Goal: Task Accomplishment & Management: Complete application form

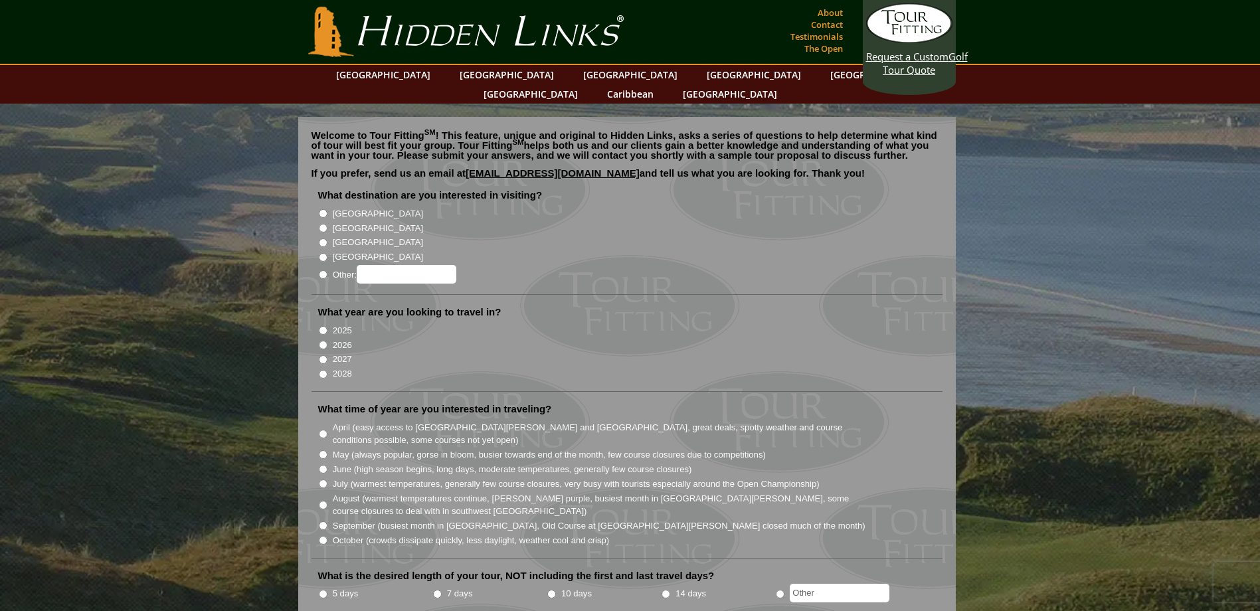
click at [334, 222] on label "[GEOGRAPHIC_DATA]" at bounding box center [378, 228] width 90 height 13
click at [328, 224] on input "[GEOGRAPHIC_DATA]" at bounding box center [323, 228] width 9 height 9
radio input "true"
click at [347, 339] on label "2026" at bounding box center [342, 345] width 19 height 13
click at [328, 341] on input "2026" at bounding box center [323, 345] width 9 height 9
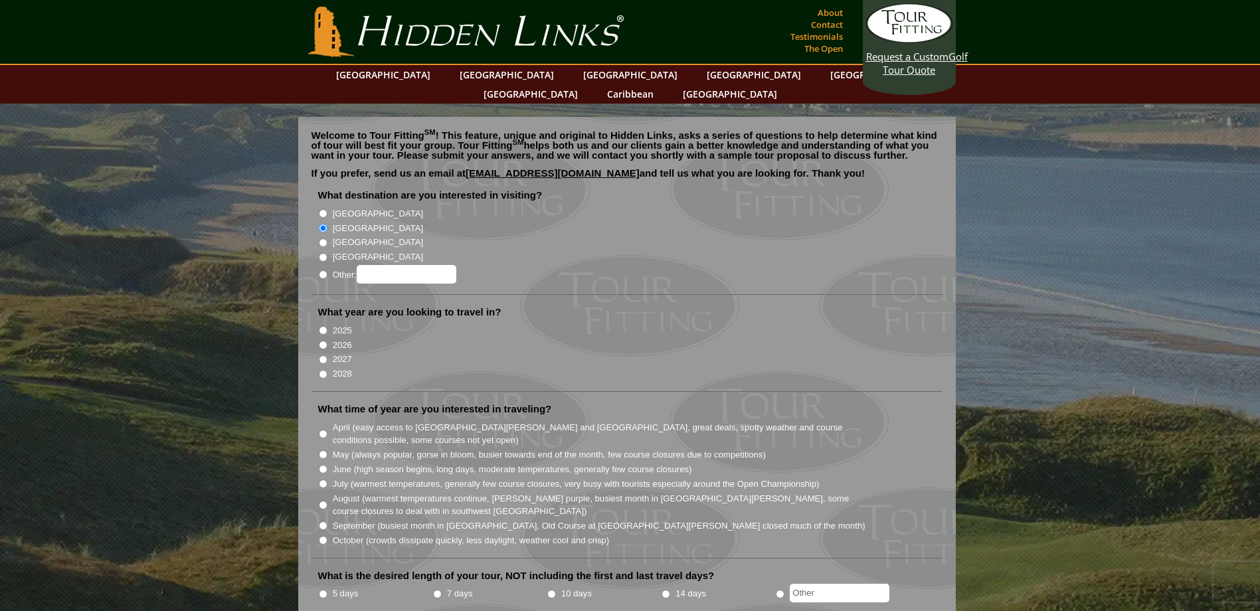
radio input "true"
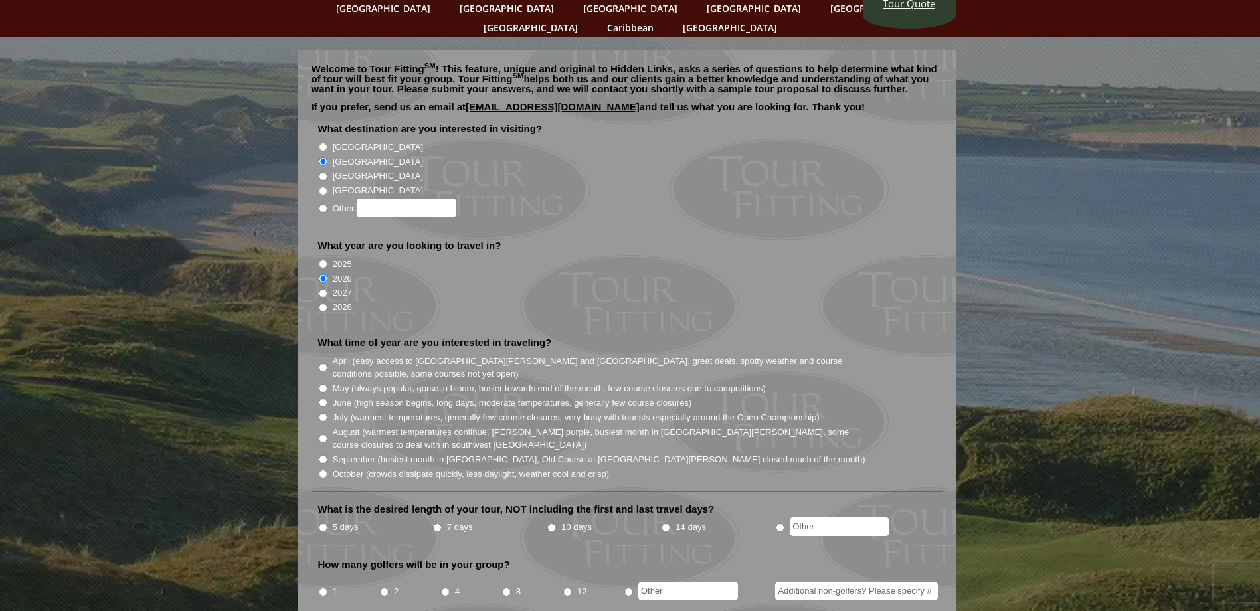
click at [492, 382] on label "May (always popular, gorse in bloom, busier towards end of the month, few cours…" at bounding box center [549, 388] width 433 height 13
click at [328, 384] on input "May (always popular, gorse in bloom, busier towards end of the month, few cours…" at bounding box center [323, 388] width 9 height 9
radio input "true"
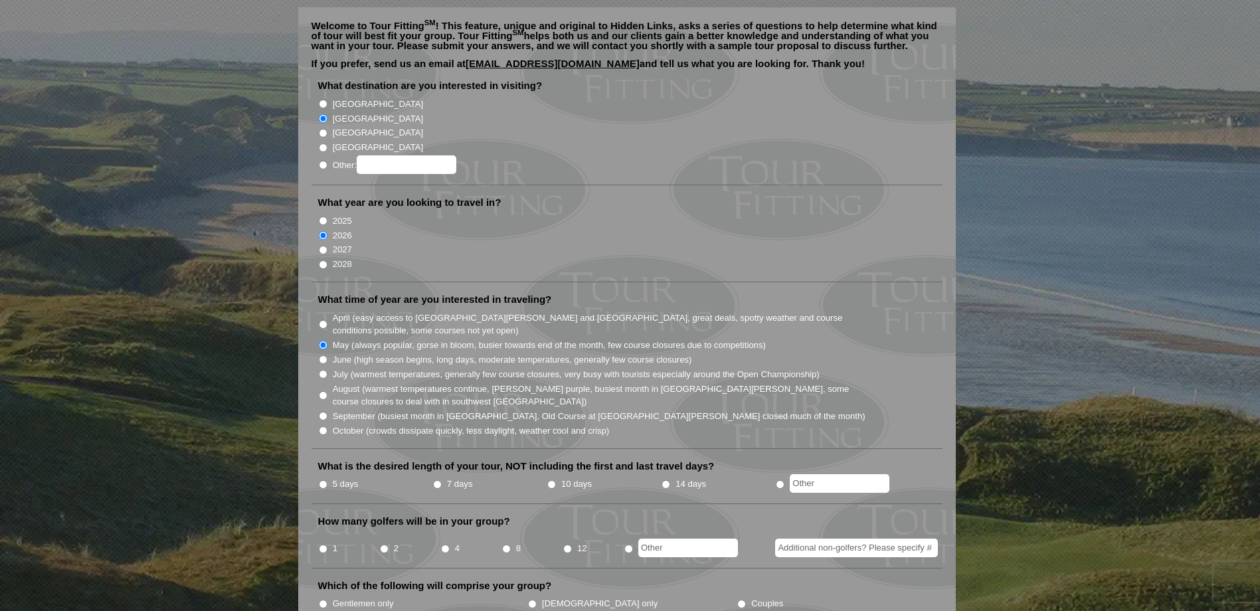
scroll to position [199, 0]
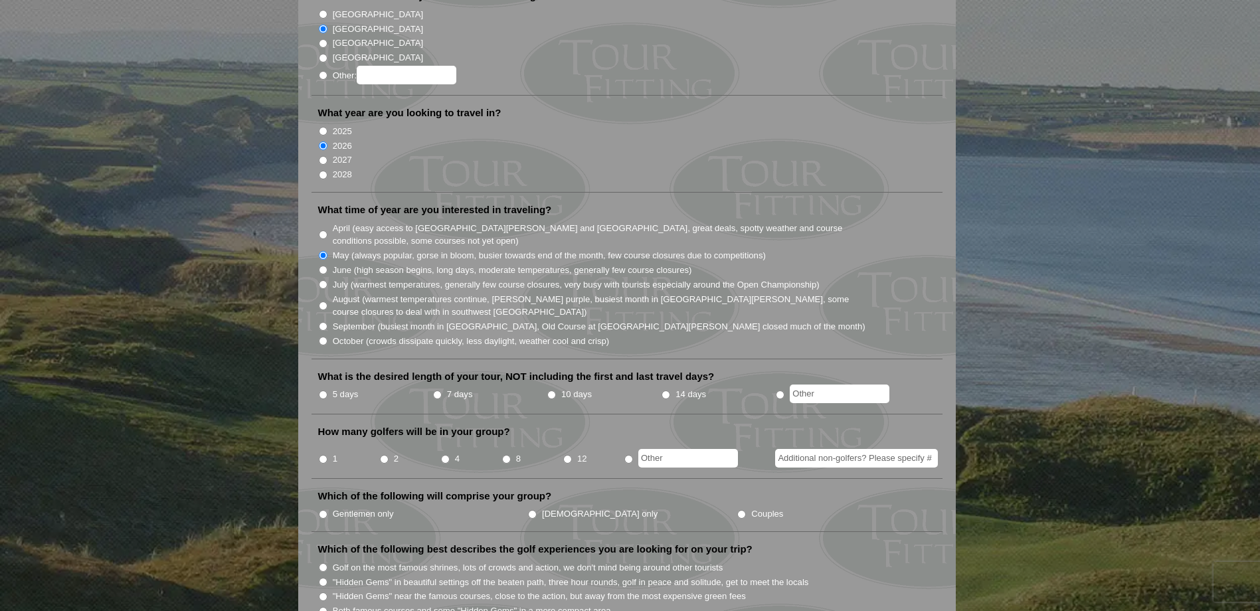
click at [458, 388] on label "7 days" at bounding box center [460, 394] width 26 height 13
click at [442, 391] on input "7 days" at bounding box center [437, 395] width 9 height 9
radio input "true"
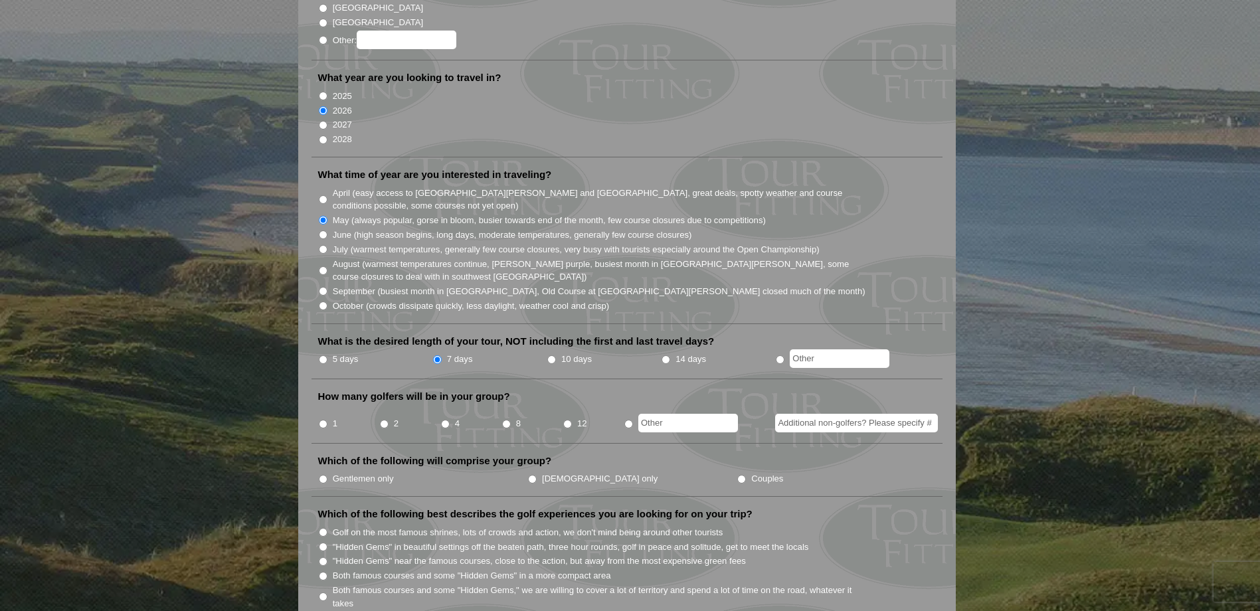
scroll to position [266, 0]
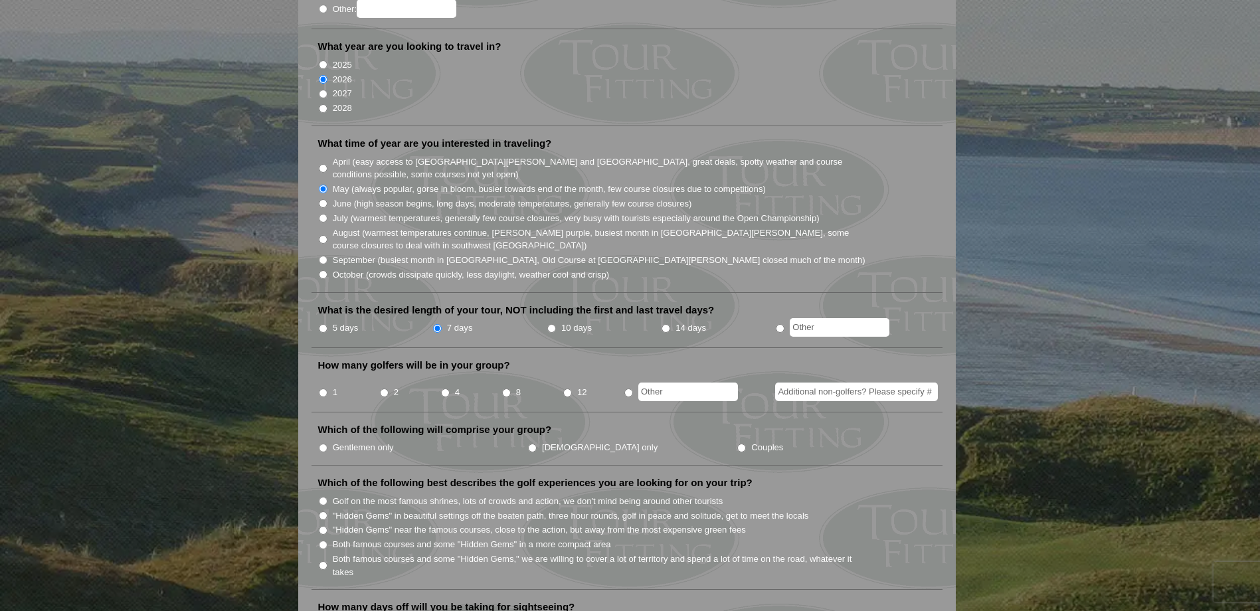
click at [446, 389] on input "4" at bounding box center [445, 393] width 9 height 9
radio input "true"
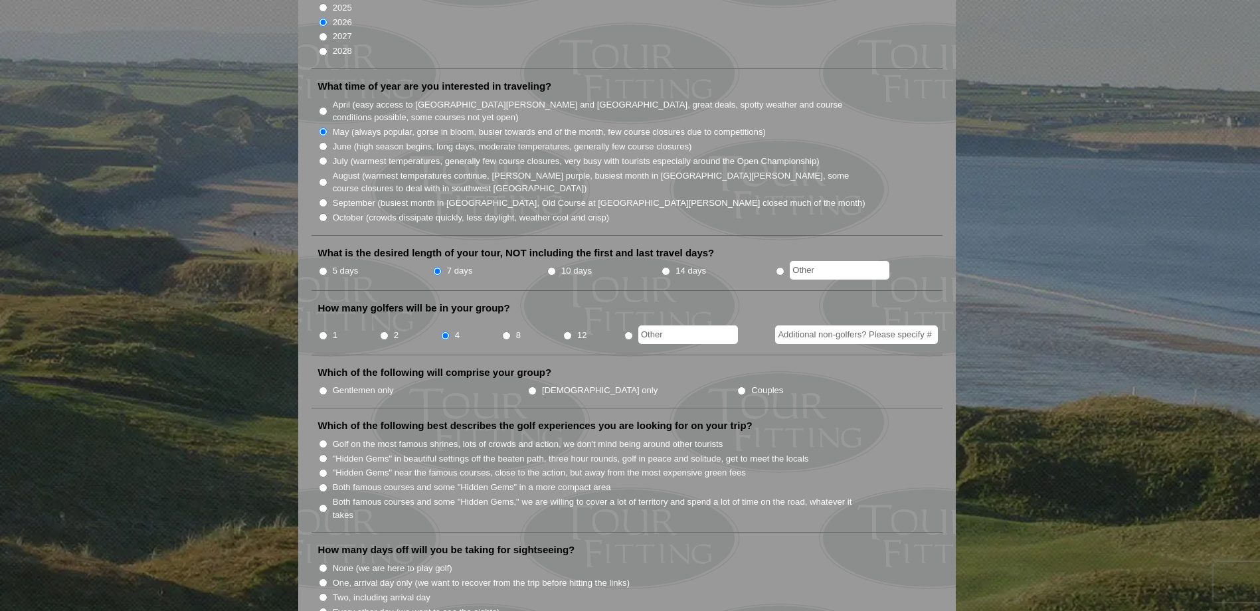
scroll to position [399, 0]
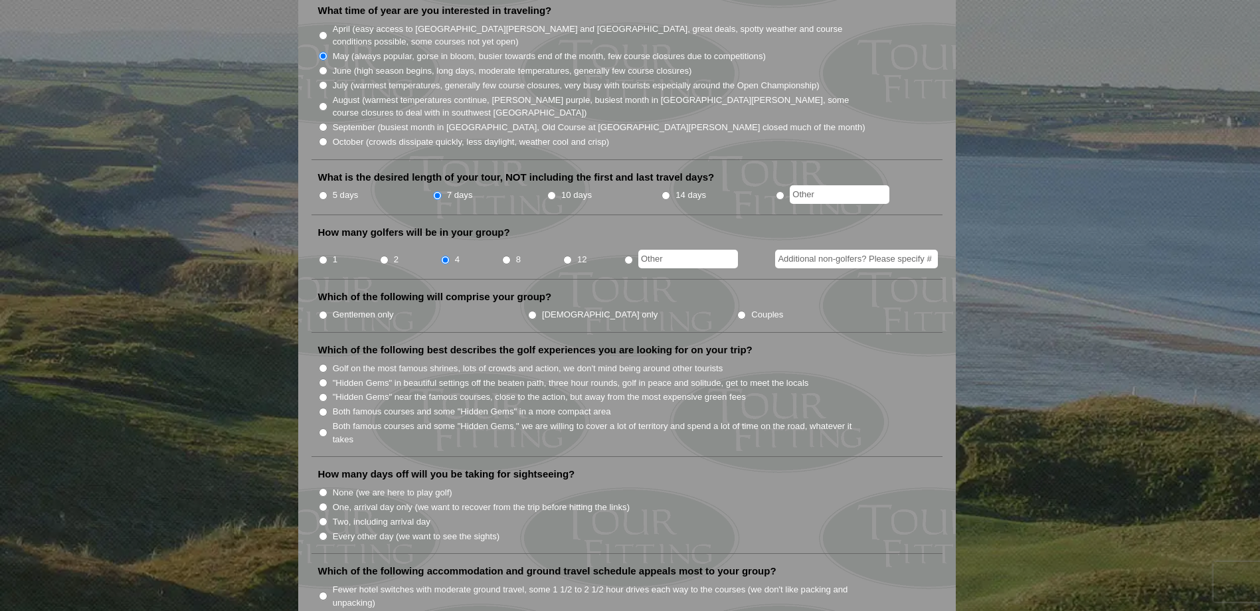
click at [351, 308] on label "Gentlemen only" at bounding box center [363, 314] width 61 height 13
click at [328, 311] on input "Gentlemen only" at bounding box center [323, 315] width 9 height 9
radio input "true"
click at [322, 379] on input ""Hidden Gems" in beautiful settings off the beaten path, three hour rounds, gol…" at bounding box center [323, 383] width 9 height 9
radio input "true"
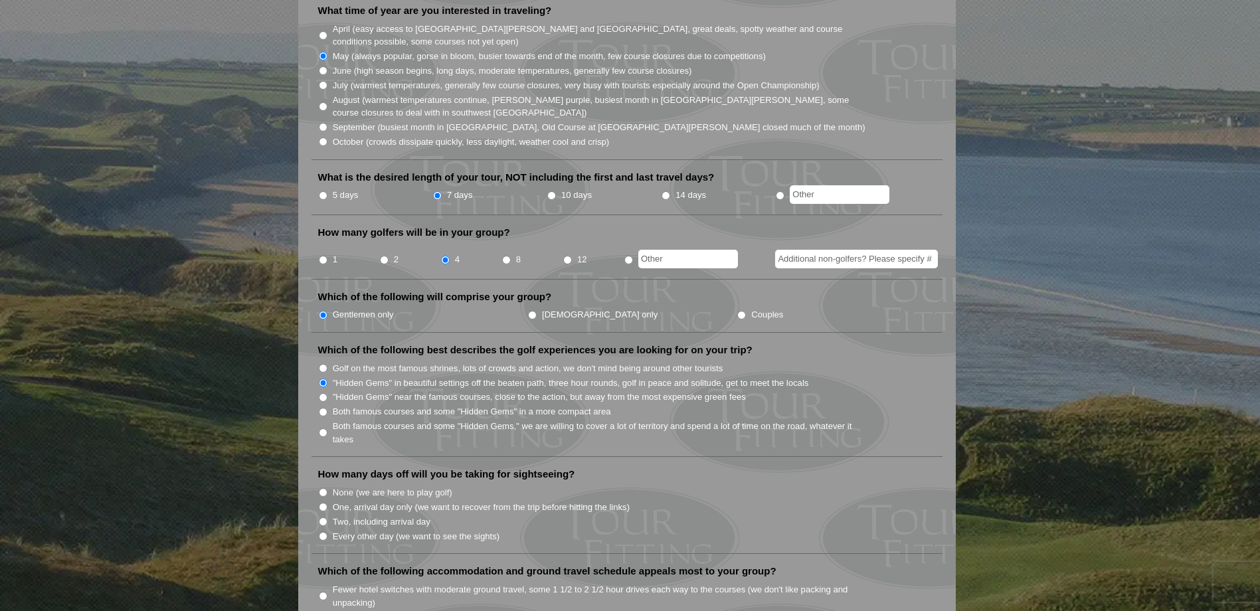
click at [324, 364] on input "Golf on the most famous shrines, lots of crowds and action, we don't mind being…" at bounding box center [323, 368] width 9 height 9
radio input "true"
click at [326, 408] on input "Both famous courses and some "Hidden Gems" in a more compact area" at bounding box center [323, 412] width 9 height 9
radio input "true"
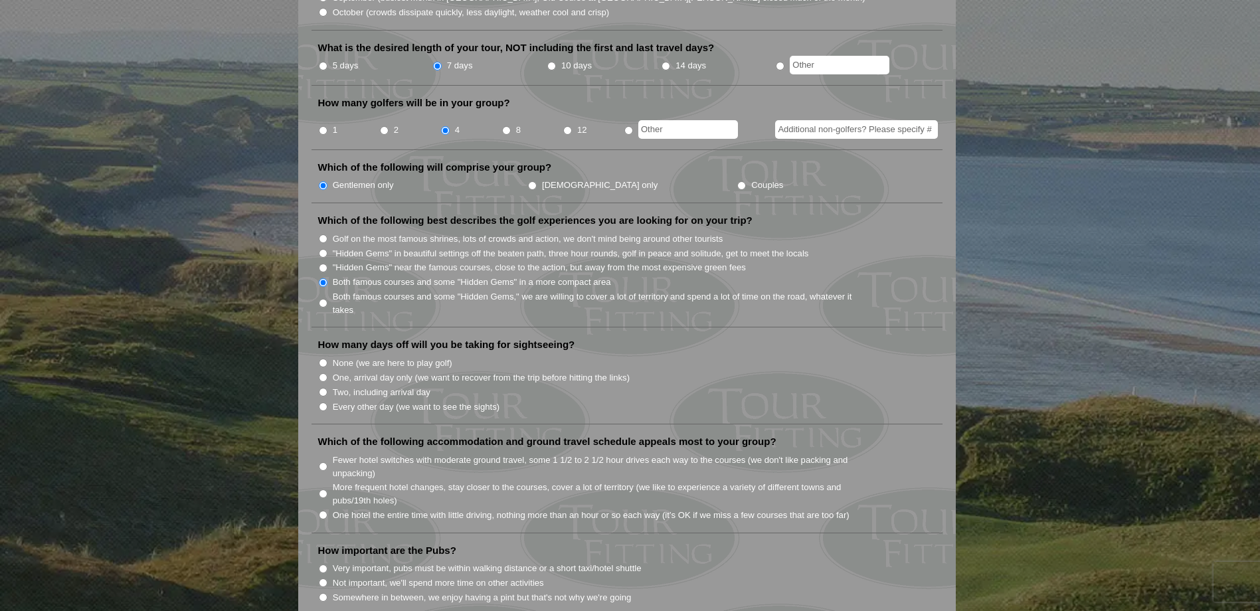
scroll to position [532, 0]
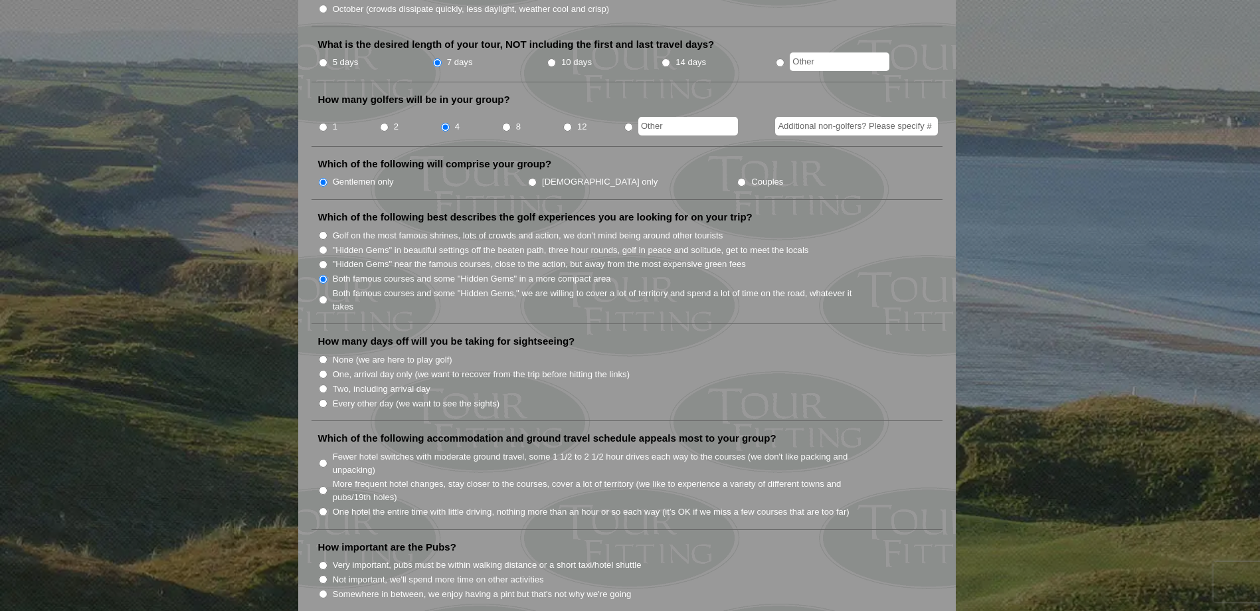
click at [370, 383] on label "Two, including arrival day" at bounding box center [382, 389] width 98 height 13
click at [328, 385] on input "Two, including arrival day" at bounding box center [323, 389] width 9 height 9
radio input "true"
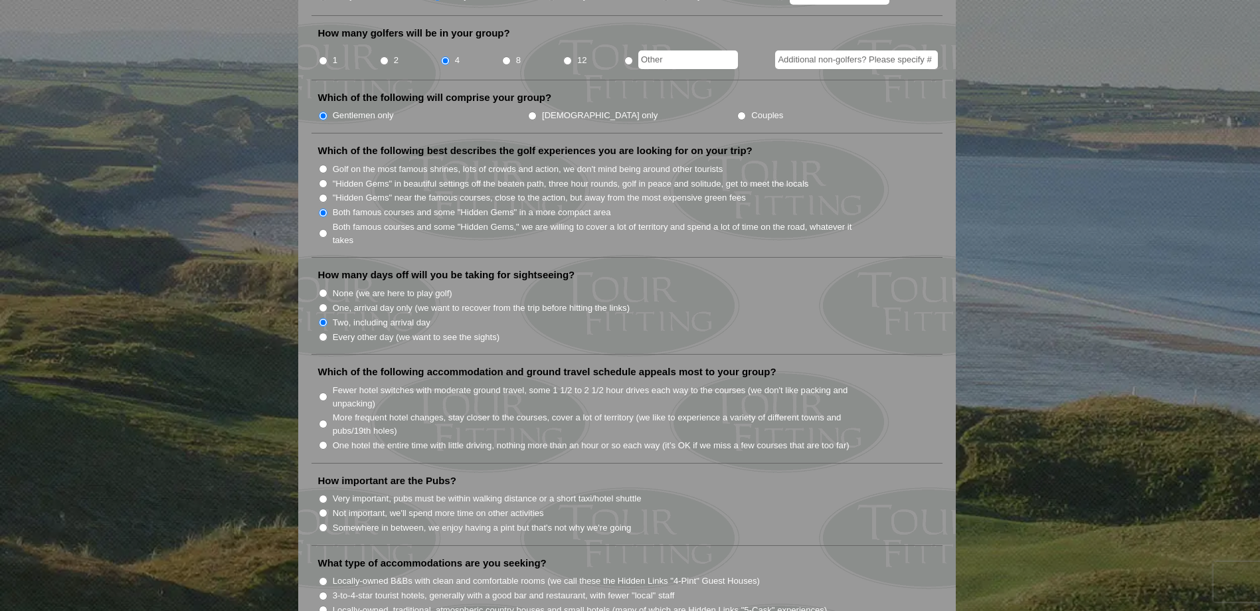
click at [391, 411] on label "More frequent hotel changes, stay closer to the courses, cover a lot of territo…" at bounding box center [600, 424] width 534 height 26
click at [328, 420] on input "More frequent hotel changes, stay closer to the courses, cover a lot of territo…" at bounding box center [323, 424] width 9 height 9
radio input "true"
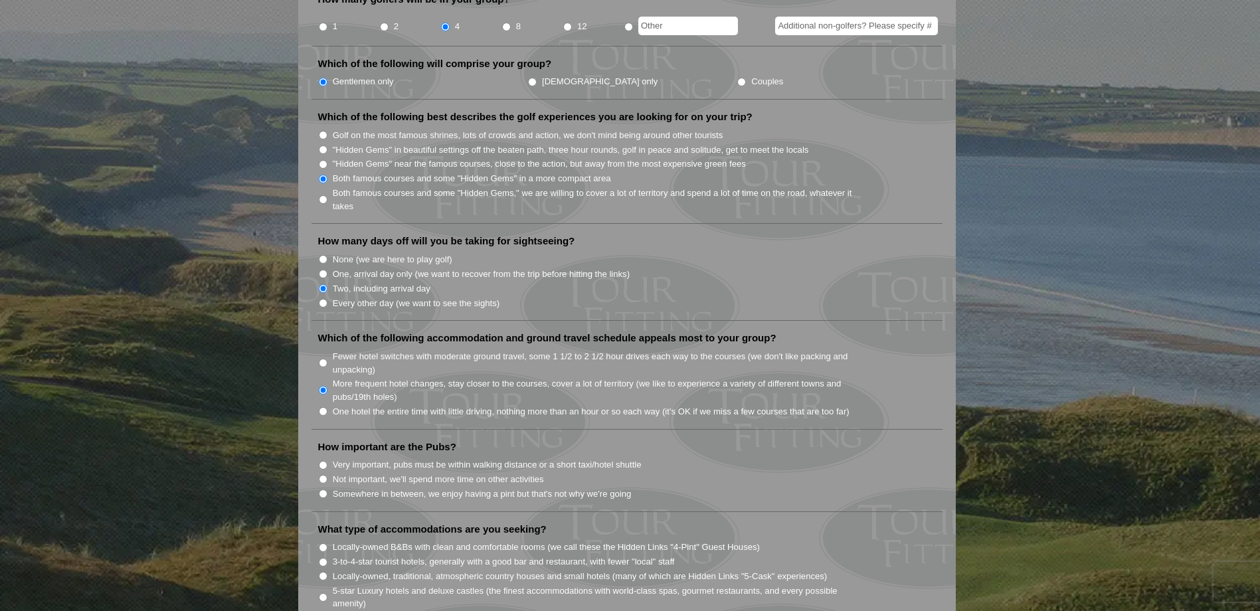
scroll to position [664, 0]
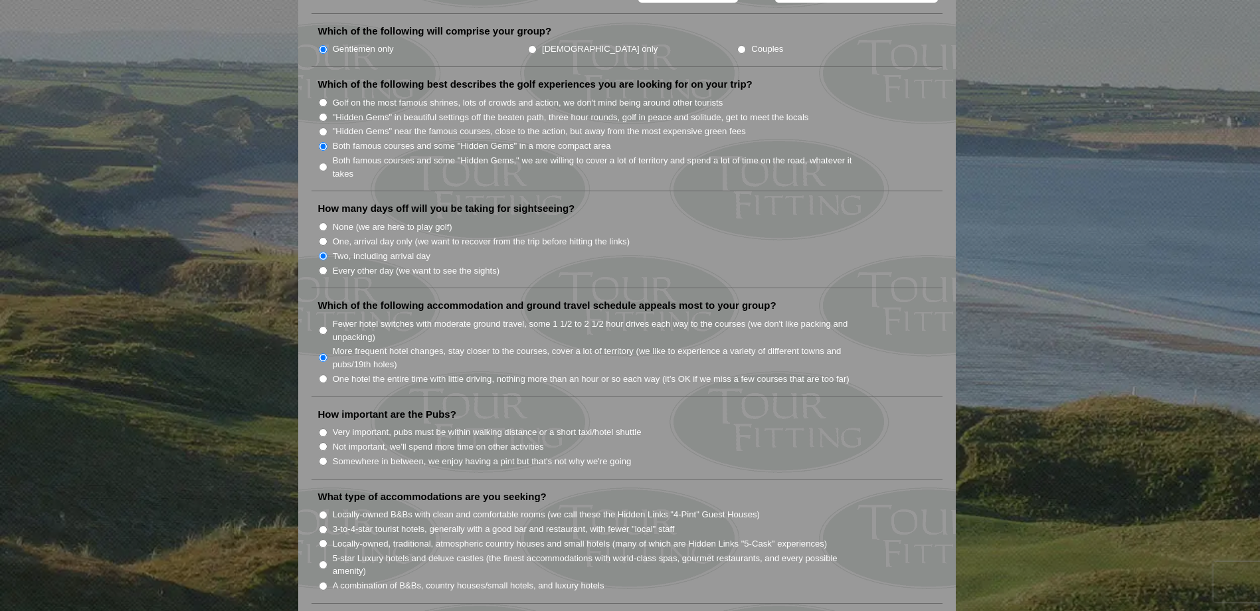
click at [396, 426] on label "Very important, pubs must be within walking distance or a short taxi/hotel shut…" at bounding box center [487, 432] width 309 height 13
click at [328, 429] on input "Very important, pubs must be within walking distance or a short taxi/hotel shut…" at bounding box center [323, 433] width 9 height 9
radio input "true"
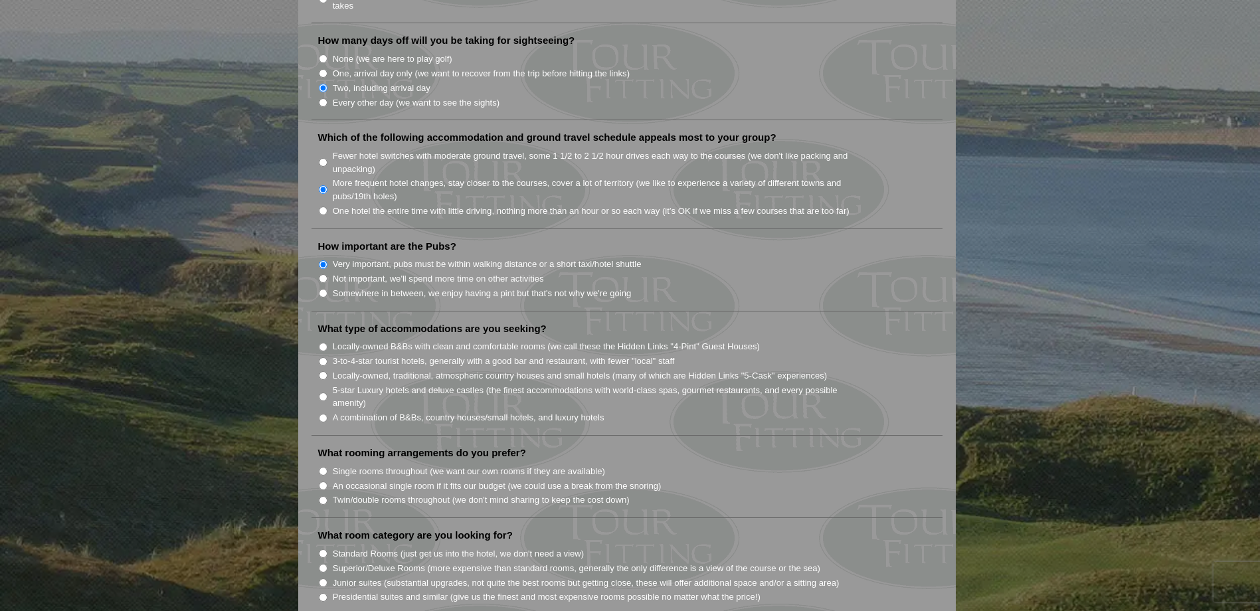
scroll to position [864, 0]
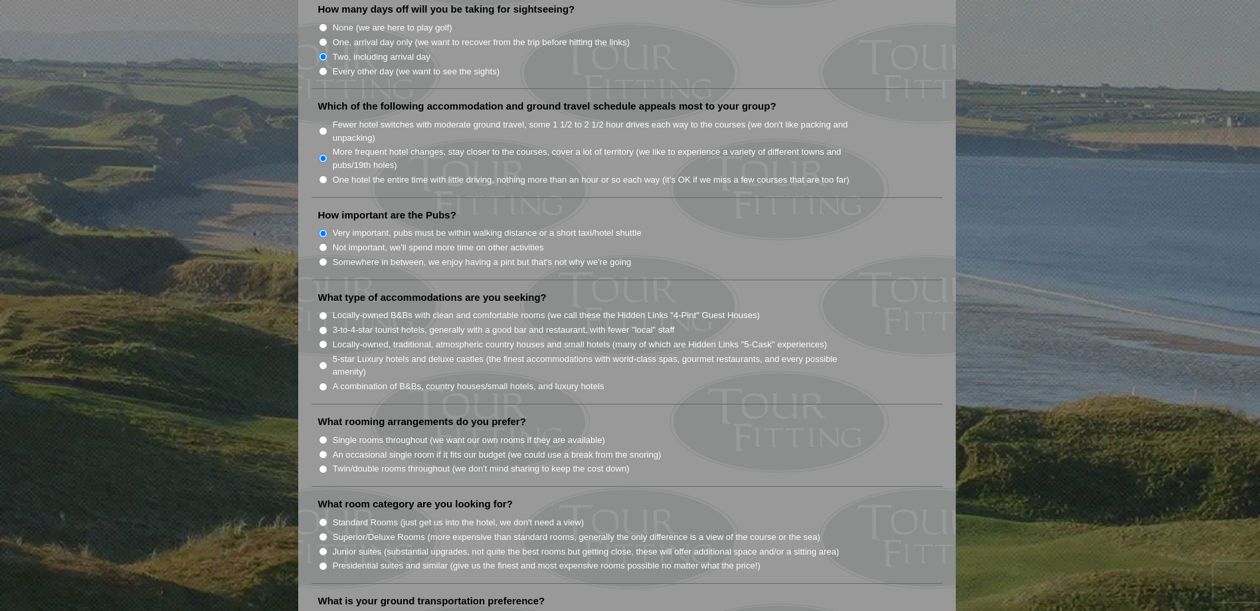
click at [430, 380] on label "A combination of B&Bs, country houses/small hotels, and luxury hotels" at bounding box center [469, 386] width 272 height 13
click at [328, 383] on input "A combination of B&Bs, country houses/small hotels, and luxury hotels" at bounding box center [323, 387] width 9 height 9
radio input "true"
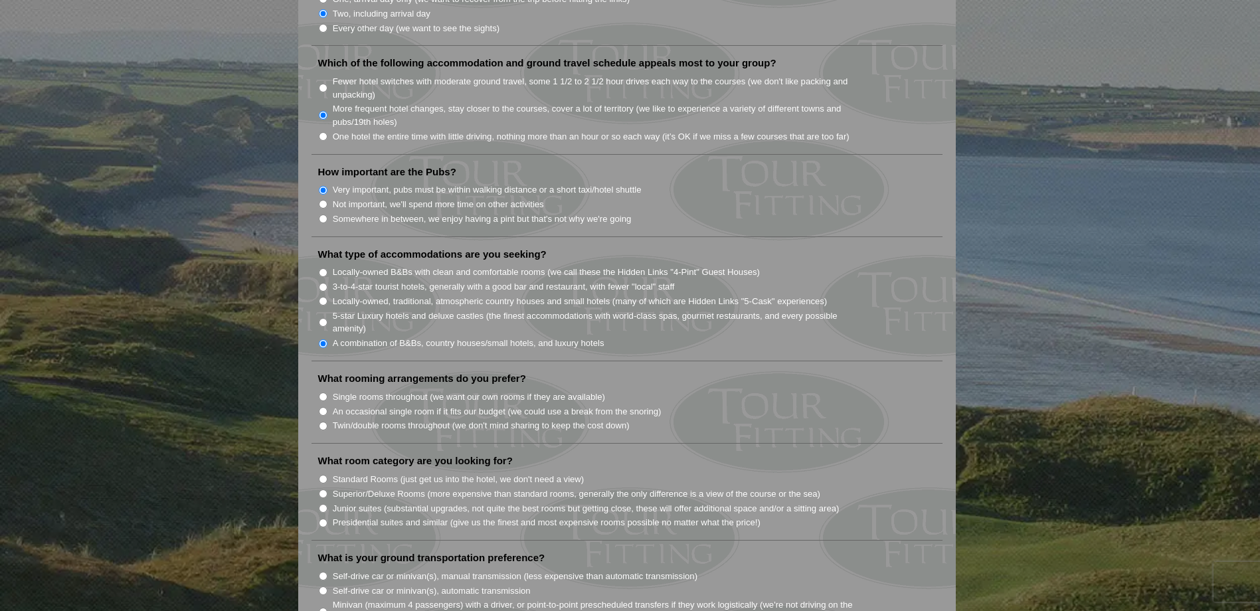
scroll to position [930, 0]
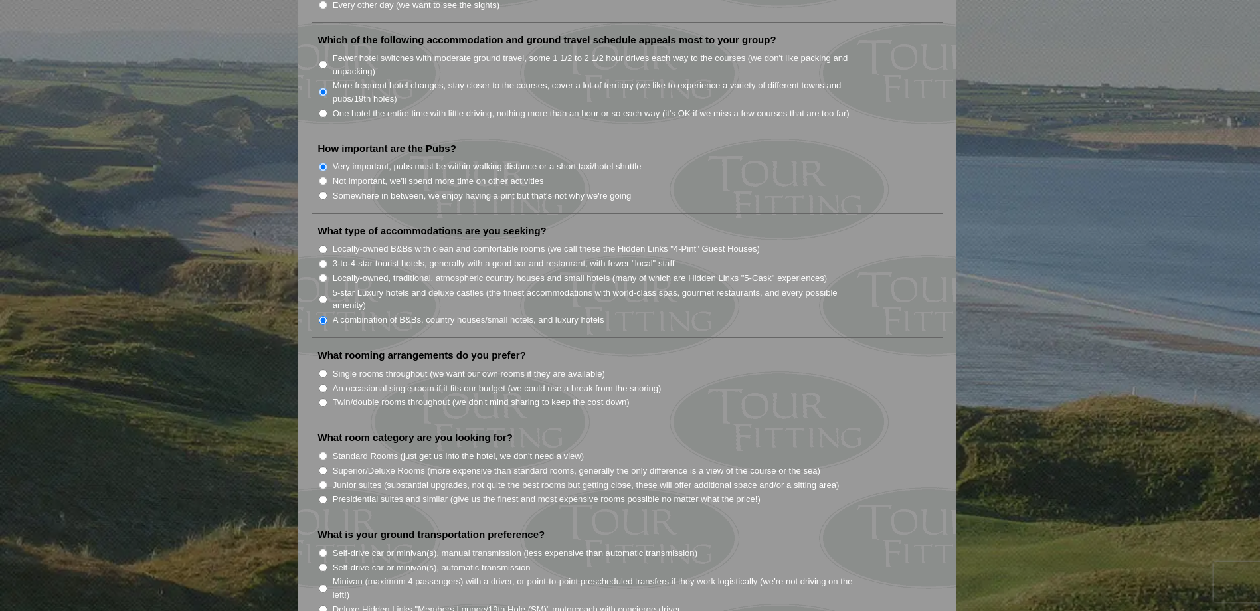
click at [430, 382] on label "An occasional single room if it fits our budget (we could use a break from the …" at bounding box center [497, 388] width 329 height 13
click at [328, 384] on input "An occasional single room if it fits our budget (we could use a break from the …" at bounding box center [323, 388] width 9 height 9
radio input "true"
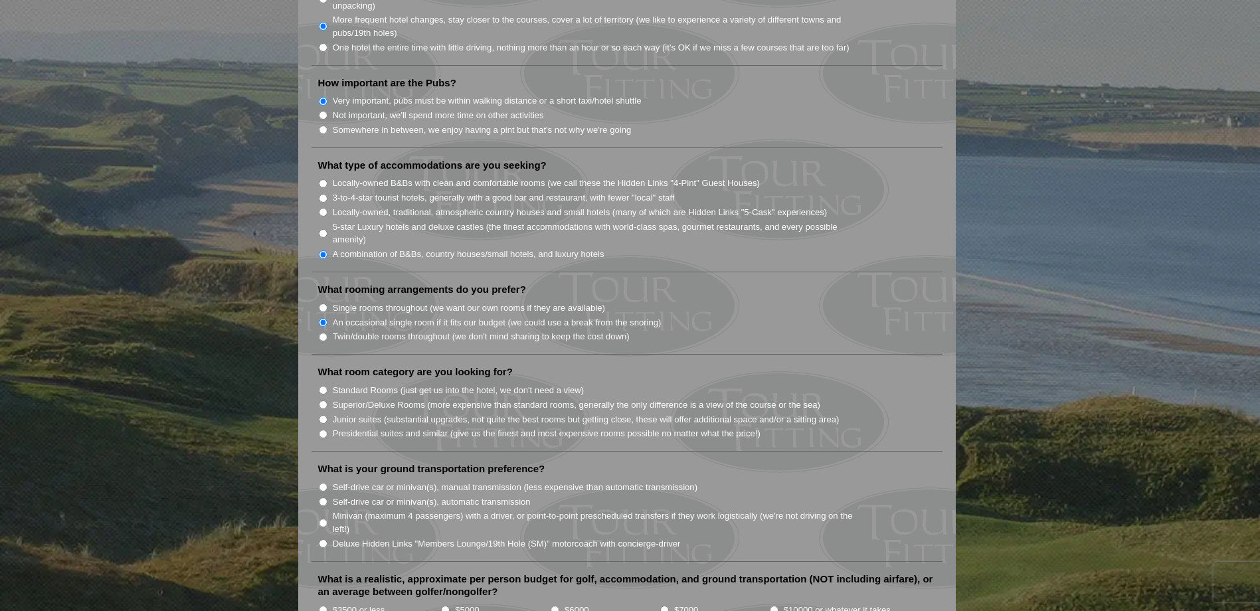
scroll to position [997, 0]
click at [413, 398] on label "Superior/Deluxe Rooms (more expensive than standard rooms, generally the only d…" at bounding box center [577, 404] width 488 height 13
click at [328, 400] on input "Superior/Deluxe Rooms (more expensive than standard rooms, generally the only d…" at bounding box center [323, 404] width 9 height 9
radio input "true"
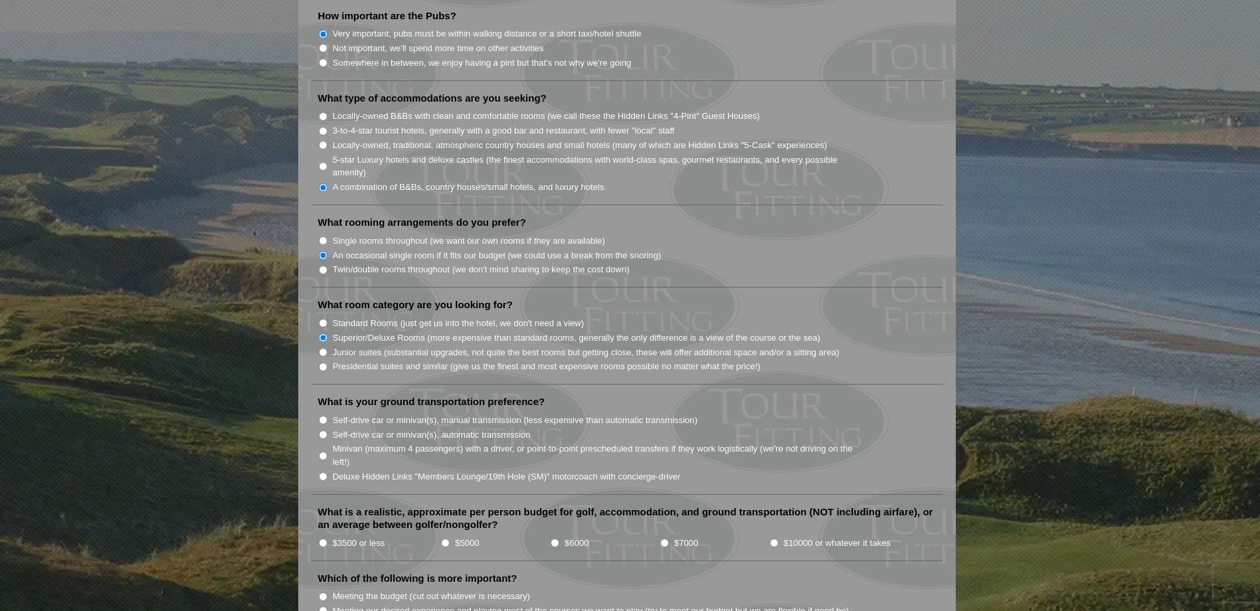
click at [442, 414] on label "Self-drive car or minivan(s), manual transmission (less expensive than automati…" at bounding box center [515, 420] width 365 height 13
click at [328, 416] on input "Self-drive car or minivan(s), manual transmission (less expensive than automati…" at bounding box center [323, 420] width 9 height 9
radio input "true"
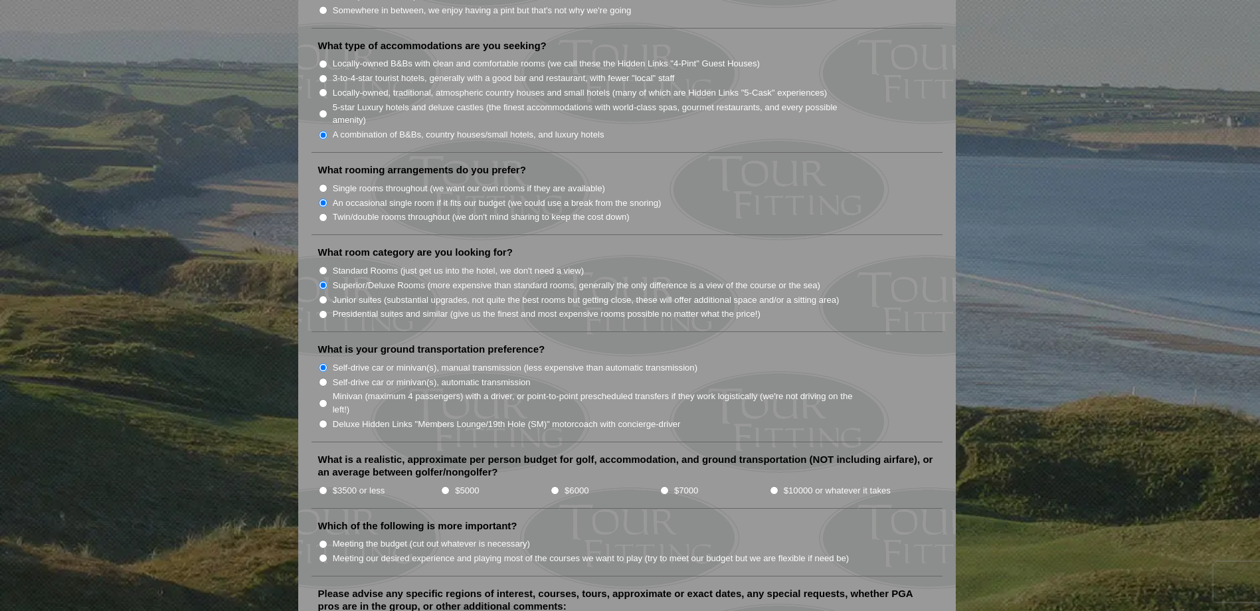
scroll to position [1196, 0]
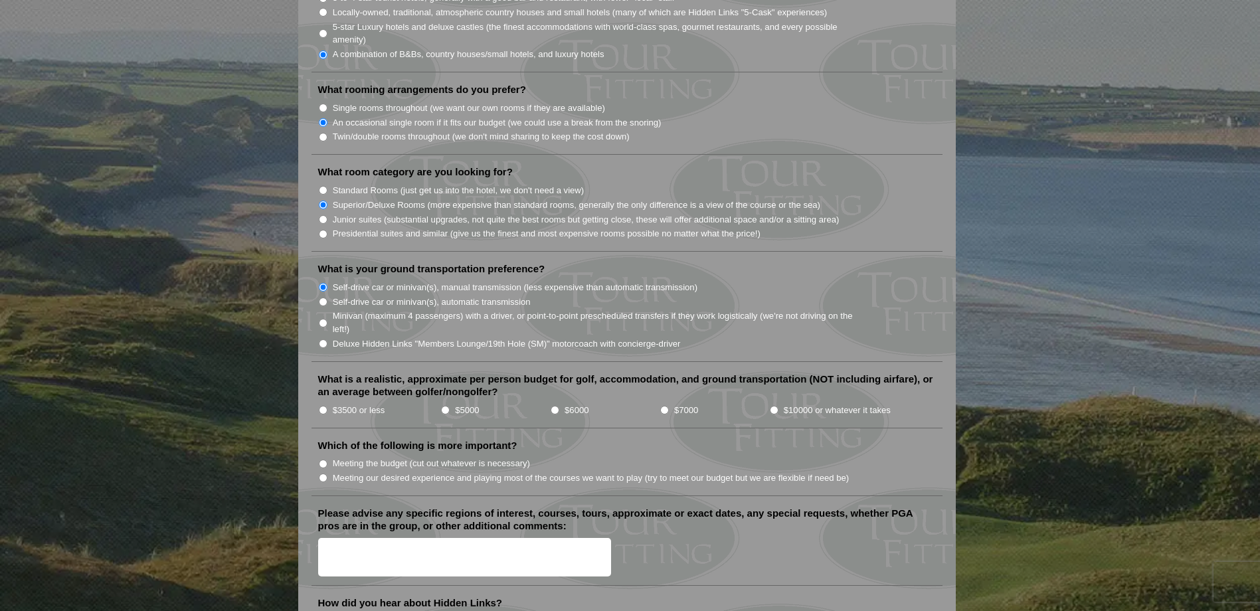
click at [449, 406] on input "$5000" at bounding box center [445, 410] width 9 height 9
radio input "true"
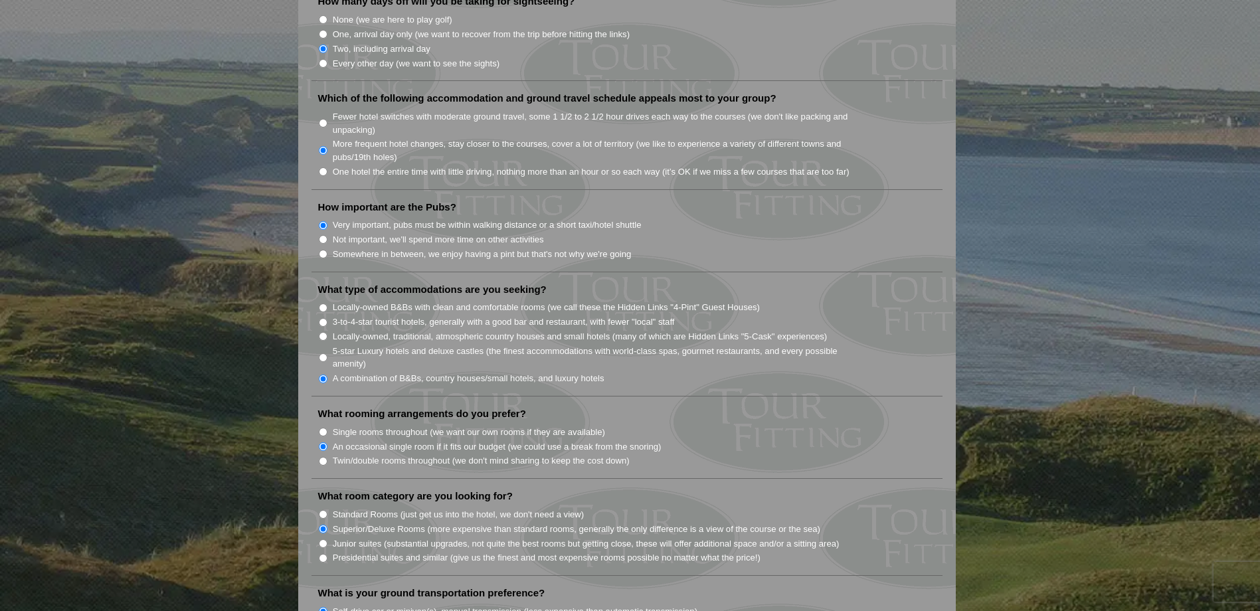
scroll to position [864, 0]
